Goal: Task Accomplishment & Management: Complete application form

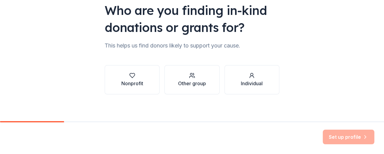
scroll to position [63, 0]
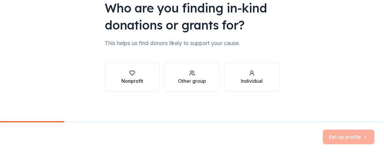
click at [130, 81] on div "Nonprofit" at bounding box center [132, 80] width 22 height 7
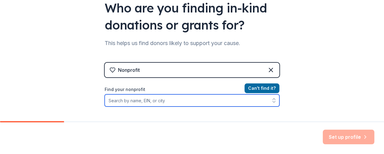
click at [135, 98] on input "Find your nonprofit" at bounding box center [192, 100] width 175 height 12
click at [121, 99] on input "Find your nonprofit" at bounding box center [192, 100] width 175 height 12
type input "[GEOGRAPHIC_DATA]"
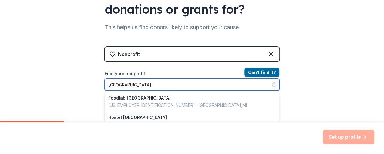
scroll to position [243, 0]
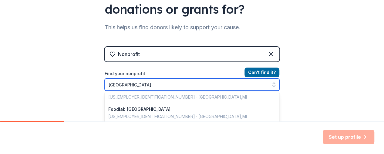
drag, startPoint x: 121, startPoint y: 83, endPoint x: 61, endPoint y: 73, distance: 60.2
click at [61, 73] on div "👋 Welcome, [PERSON_NAME]! Who are you finding in-kind donations or grants for? …" at bounding box center [192, 51] width 384 height 260
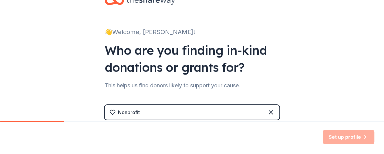
scroll to position [0, 0]
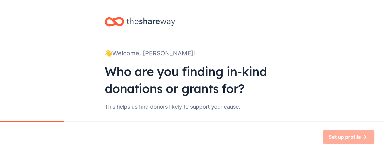
click at [142, 24] on div "👋 Welcome, [PERSON_NAME]! Who are you finding in-kind donations or grants for? …" at bounding box center [192, 125] width 194 height 250
click at [112, 22] on icon at bounding box center [117, 21] width 11 height 7
click at [155, 22] on icon at bounding box center [151, 22] width 49 height 9
